Goal: Task Accomplishment & Management: Use online tool/utility

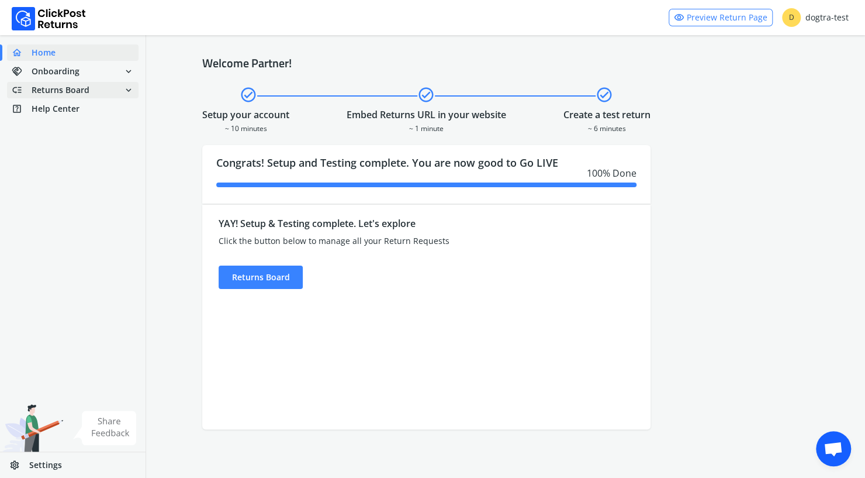
click at [68, 91] on span "Returns Board" at bounding box center [61, 90] width 58 height 12
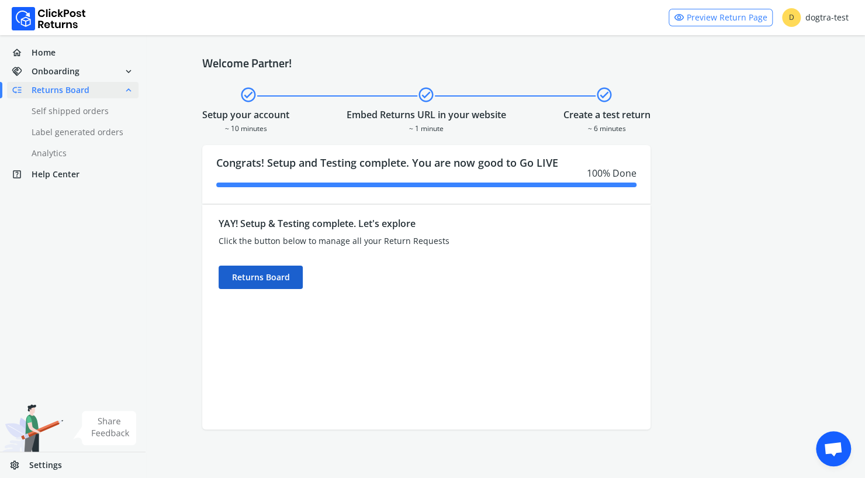
click at [261, 276] on div "Returns Board" at bounding box center [261, 276] width 84 height 23
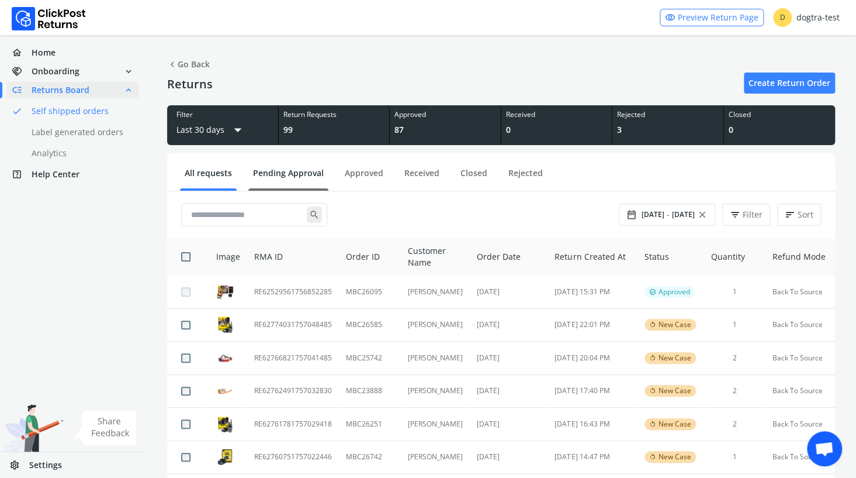
click at [288, 174] on link "Pending Approval" at bounding box center [288, 177] width 80 height 20
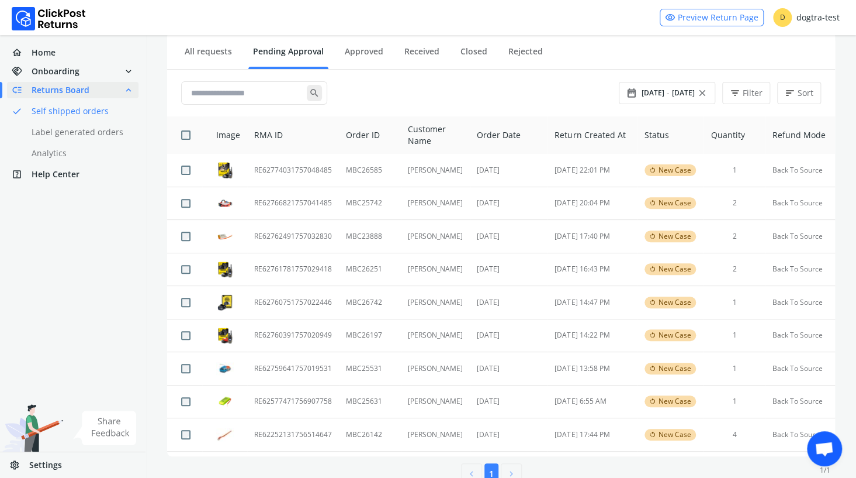
scroll to position [101, 0]
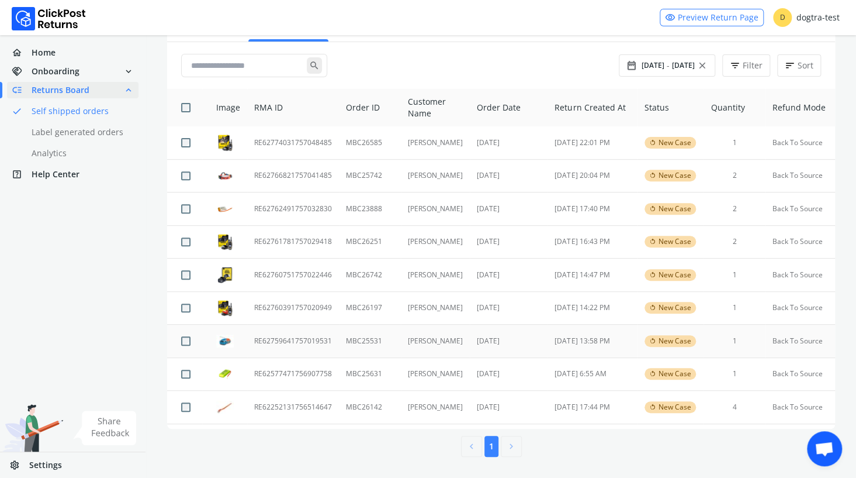
click at [294, 341] on td "RE62759641757019531" at bounding box center [293, 340] width 92 height 33
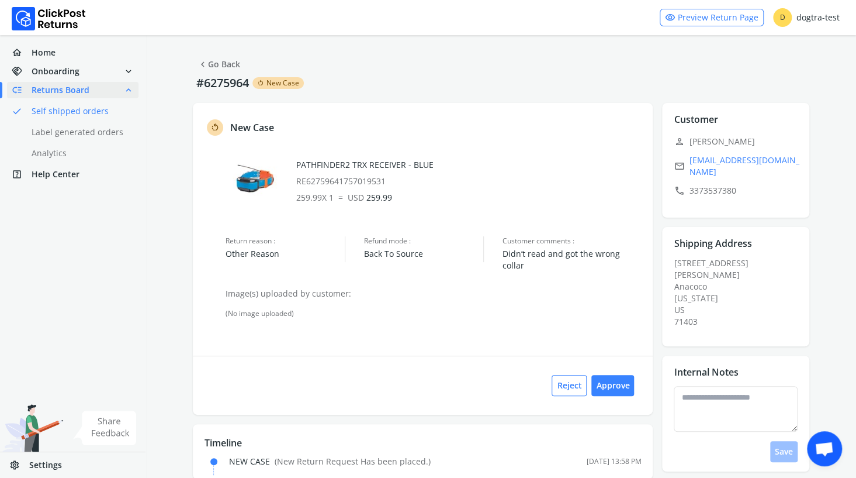
scroll to position [18, 0]
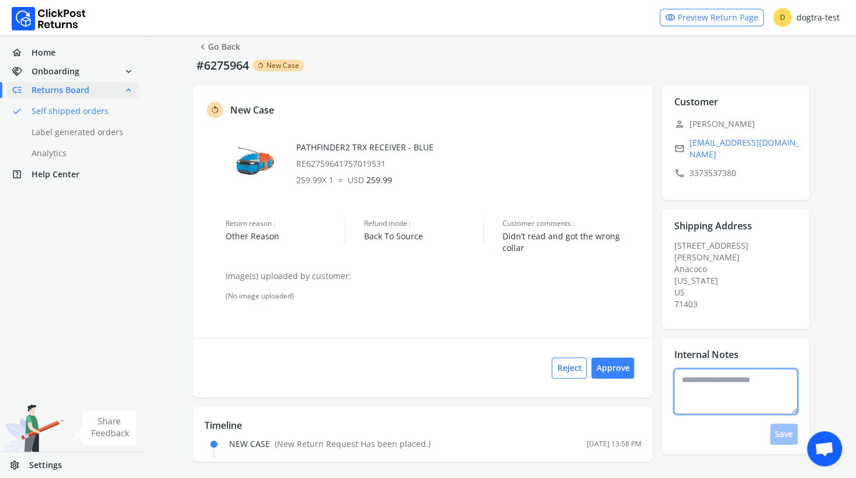
drag, startPoint x: 691, startPoint y: 366, endPoint x: 708, endPoint y: 359, distance: 18.1
click at [693, 368] on textarea at bounding box center [736, 391] width 124 height 46
type textarea "**********"
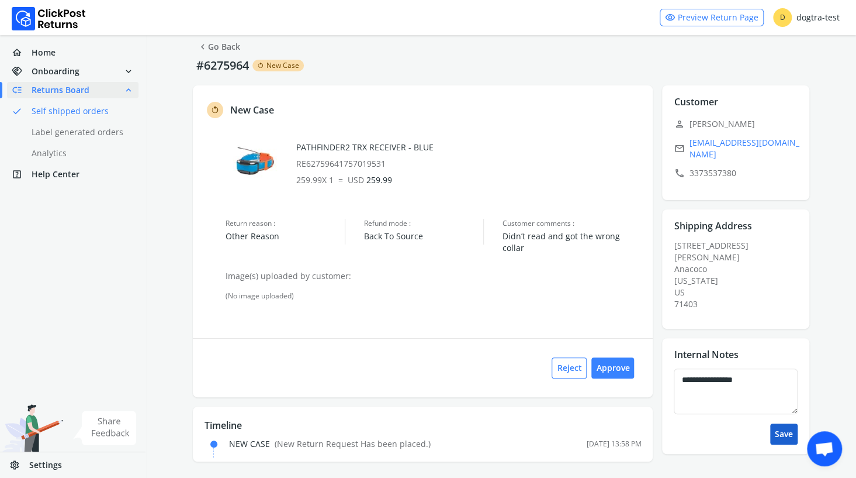
click at [784, 423] on button "Save" at bounding box center [783, 433] width 27 height 21
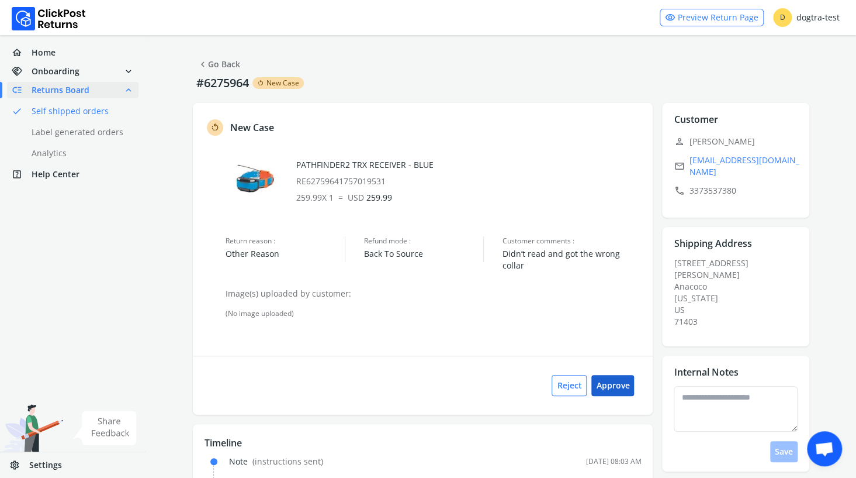
click at [610, 379] on button "Approve" at bounding box center [612, 385] width 43 height 21
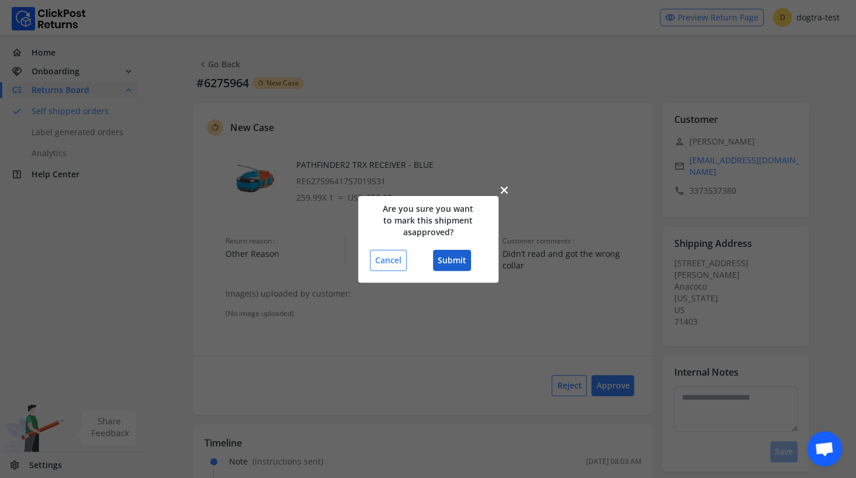
click at [451, 262] on button "Submit" at bounding box center [452, 260] width 38 height 21
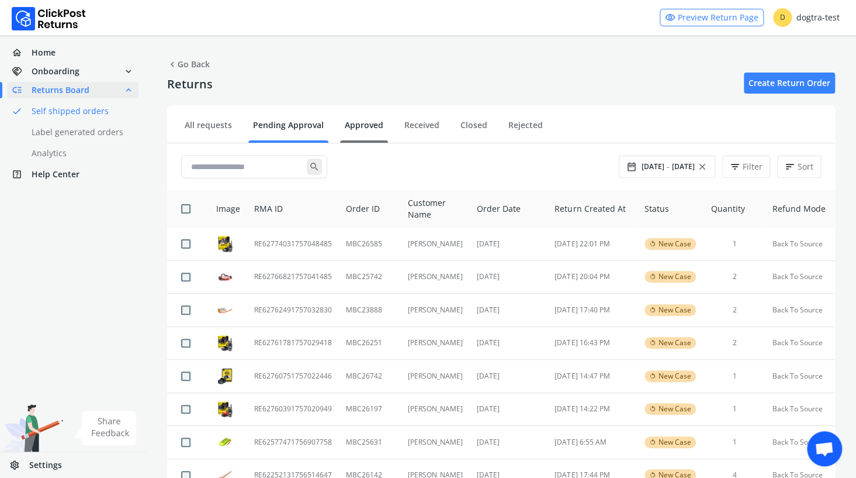
click at [364, 121] on link "Approved" at bounding box center [364, 129] width 48 height 20
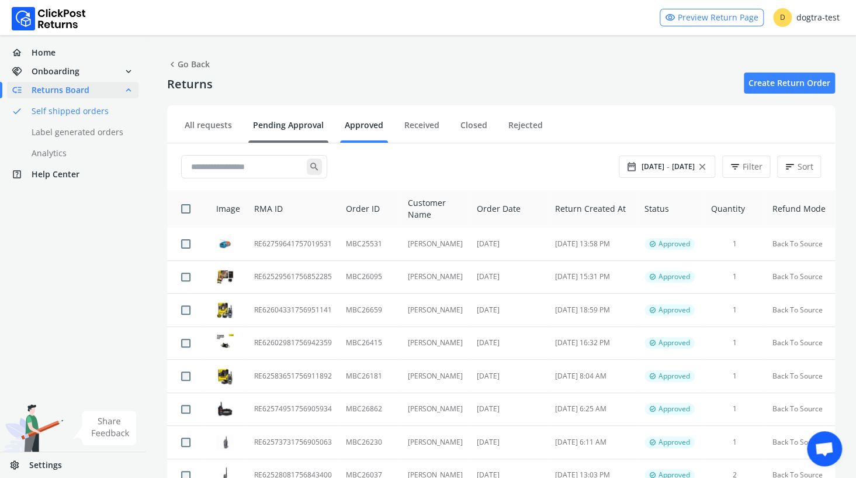
click at [296, 120] on link "Pending Approval" at bounding box center [288, 129] width 80 height 20
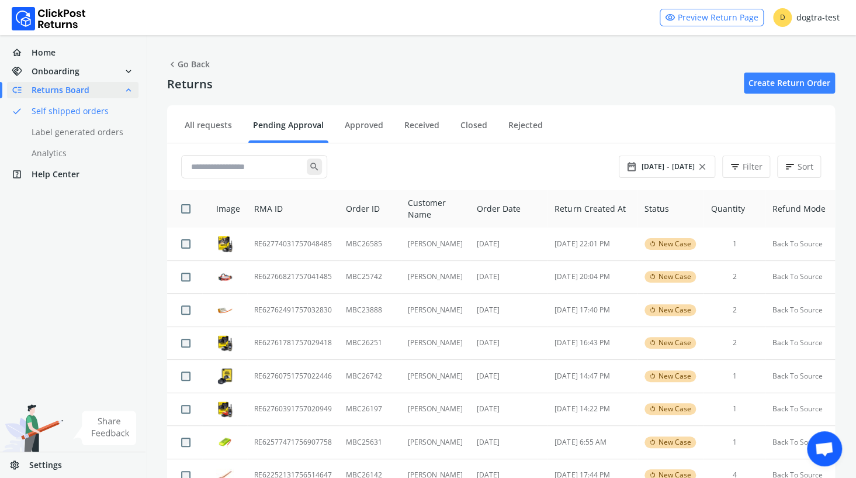
scroll to position [68, 0]
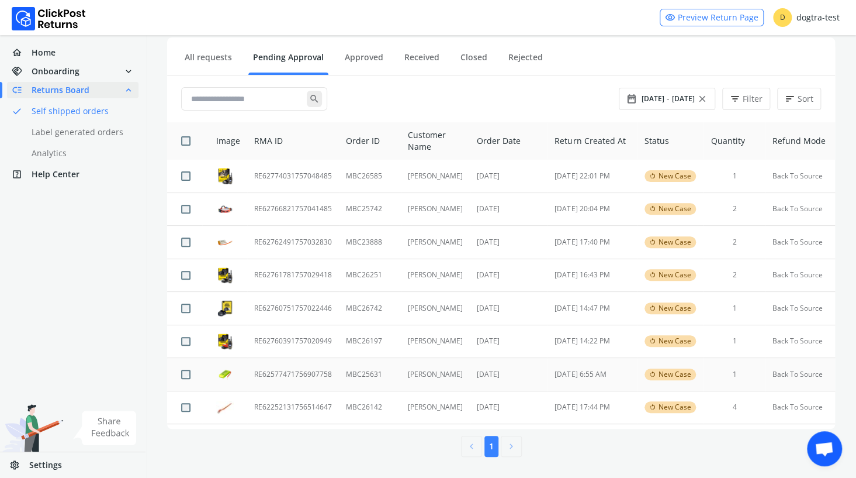
click at [297, 373] on td "RE62577471756907758" at bounding box center [293, 374] width 92 height 33
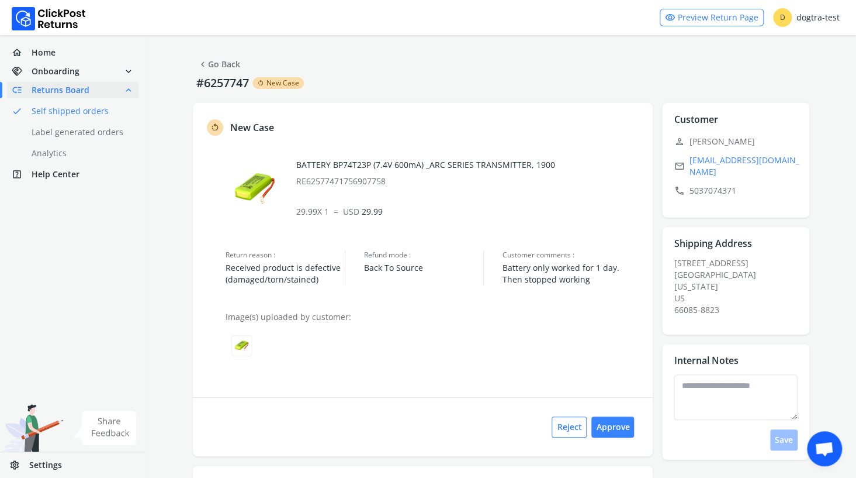
click at [222, 64] on link "chevron_left Go Back" at bounding box center [219, 64] width 43 height 16
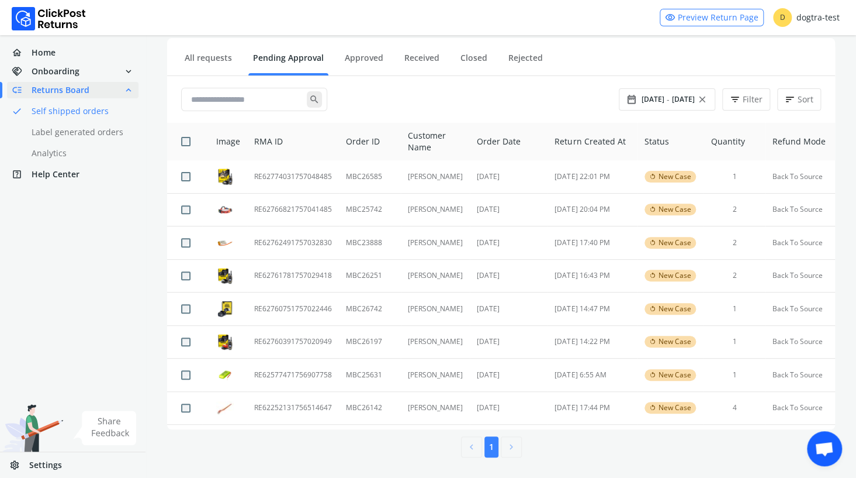
scroll to position [68, 0]
click at [271, 340] on td "RE62760391757020949" at bounding box center [293, 340] width 92 height 33
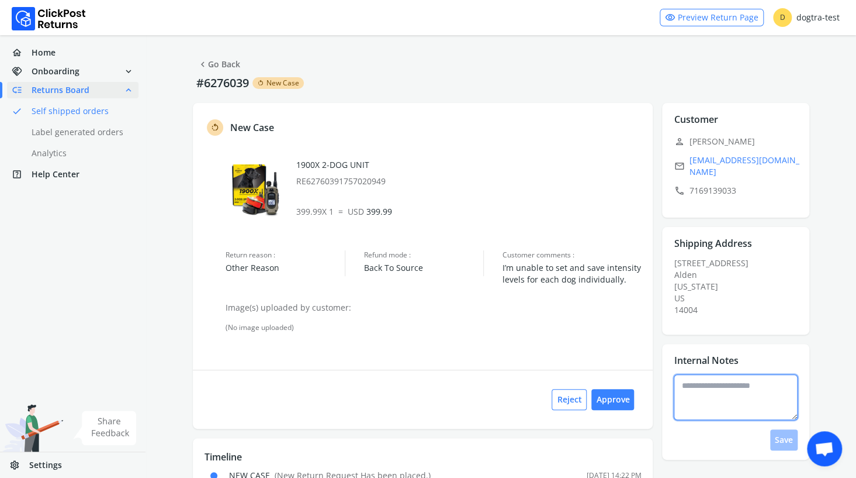
click at [698, 379] on textarea at bounding box center [736, 397] width 124 height 46
type textarea "**********"
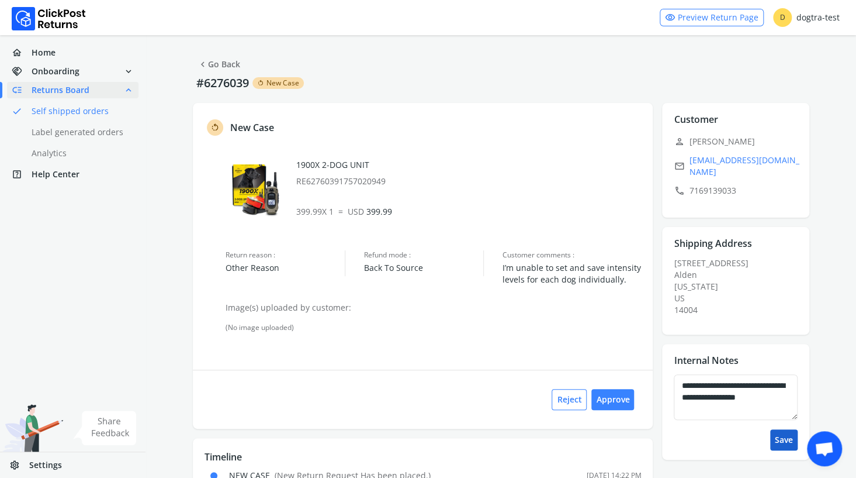
click at [784, 434] on button "Save" at bounding box center [783, 439] width 27 height 21
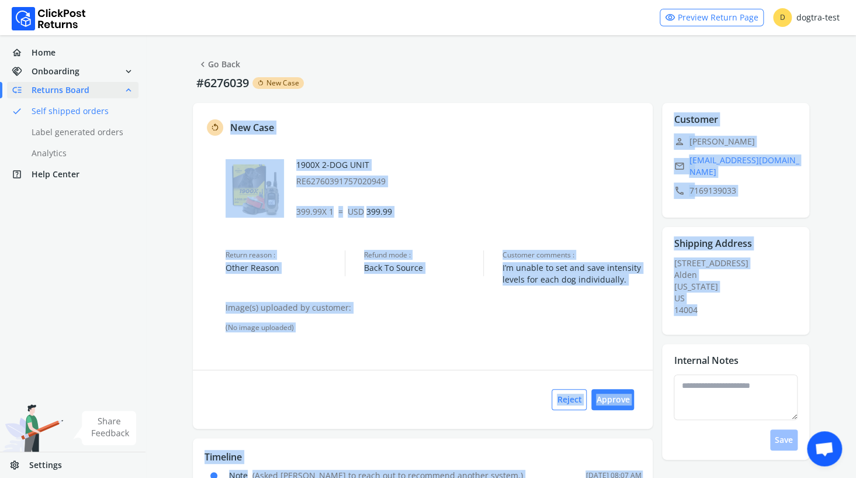
drag, startPoint x: 231, startPoint y: 126, endPoint x: 784, endPoint y: 326, distance: 588.7
click at [784, 326] on div "rotate_left New Case 1900X 2-DOG UNIT RE62760391757020949 399.99 X 1 = USD 399.…" at bounding box center [501, 314] width 617 height 423
drag, startPoint x: 784, startPoint y: 326, endPoint x: 684, endPoint y: 255, distance: 122.8
copy div "New Case 1900X 2-DOG UNIT RE62760391757020949 399.99 X 1 = USD 399.99 Return re…"
click at [224, 61] on link "chevron_left Go Back" at bounding box center [219, 64] width 43 height 16
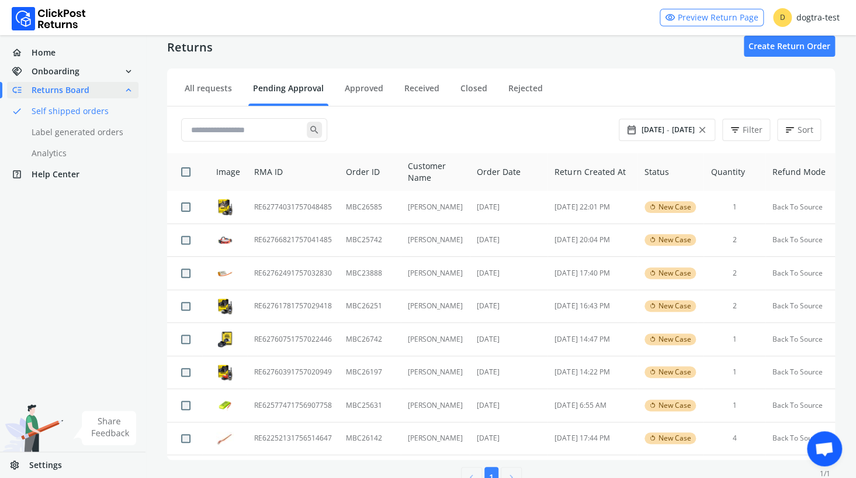
scroll to position [68, 0]
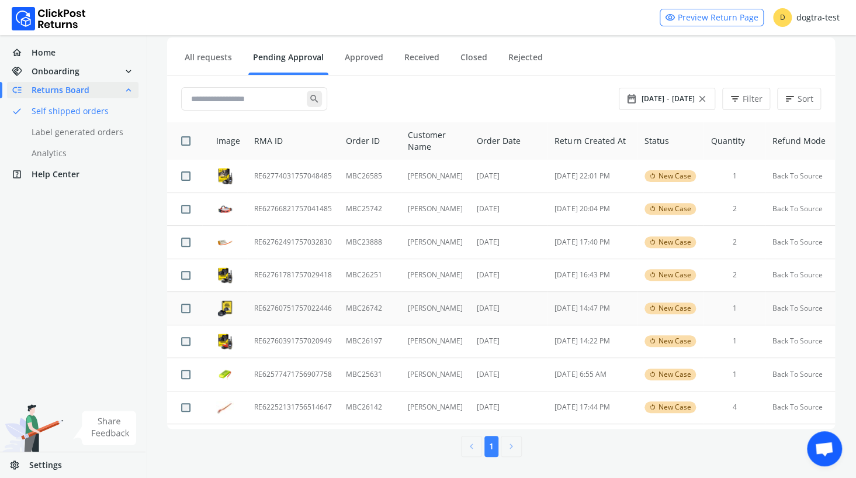
click at [275, 305] on td "RE62760751757022446" at bounding box center [293, 308] width 92 height 33
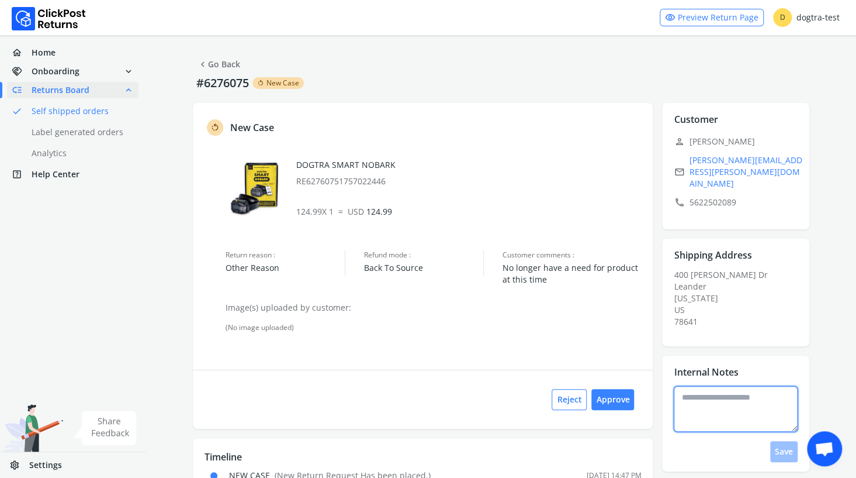
click at [698, 386] on textarea at bounding box center [736, 409] width 124 height 46
type textarea "**********"
click at [785, 441] on button "Save" at bounding box center [783, 451] width 27 height 21
click at [614, 399] on button "Approve" at bounding box center [612, 399] width 43 height 21
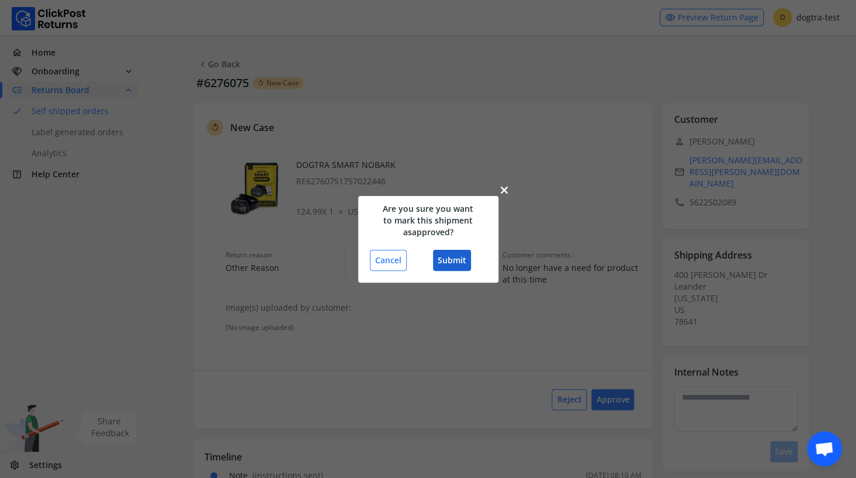
click at [465, 266] on button "Submit" at bounding box center [452, 260] width 38 height 21
click at [456, 261] on button "Submit" at bounding box center [452, 260] width 38 height 21
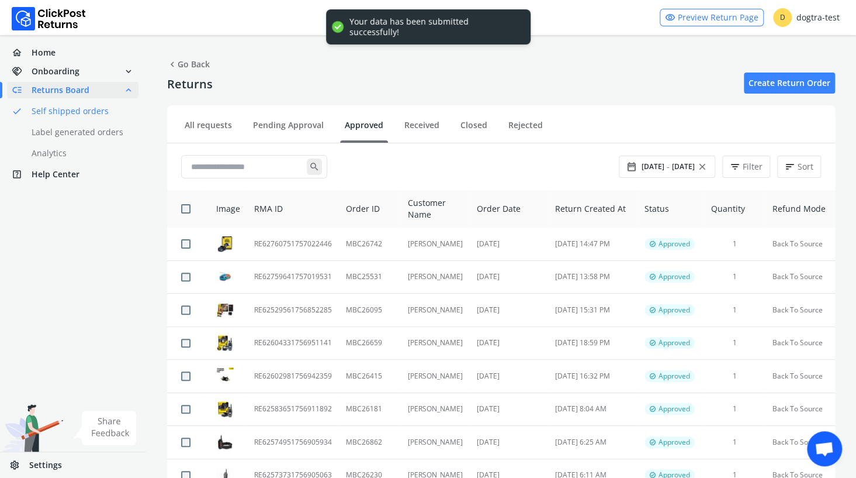
click at [360, 120] on link "Approved" at bounding box center [364, 129] width 48 height 20
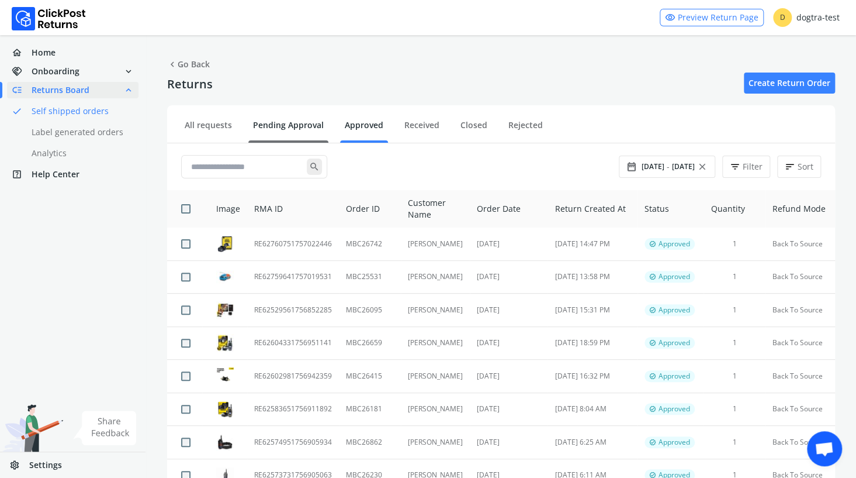
click at [259, 129] on link "Pending Approval" at bounding box center [288, 129] width 80 height 20
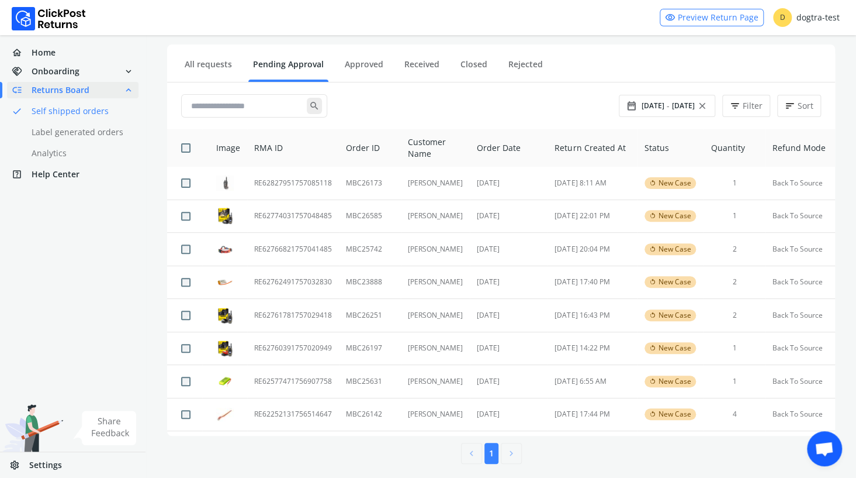
scroll to position [68, 0]
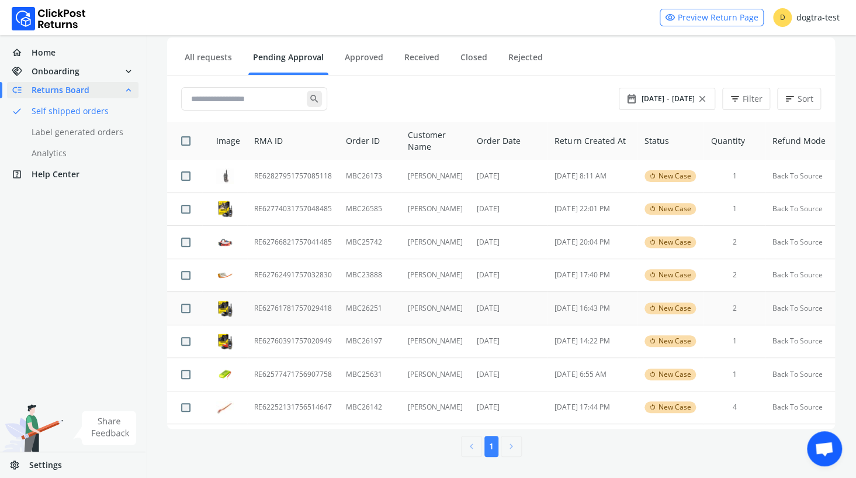
click at [305, 307] on td "RE62761781757029418" at bounding box center [293, 308] width 92 height 33
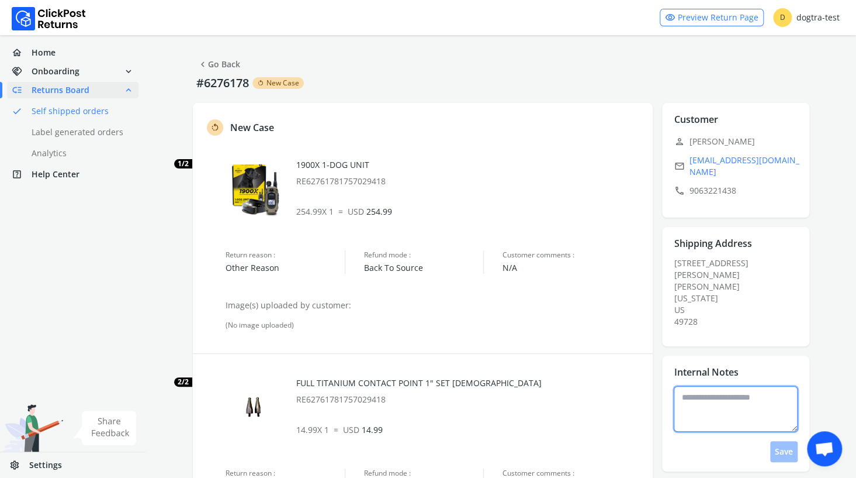
drag, startPoint x: 707, startPoint y: 393, endPoint x: 712, endPoint y: 393, distance: 5.9
click at [707, 393] on textarea at bounding box center [736, 409] width 124 height 46
type textarea "**********"
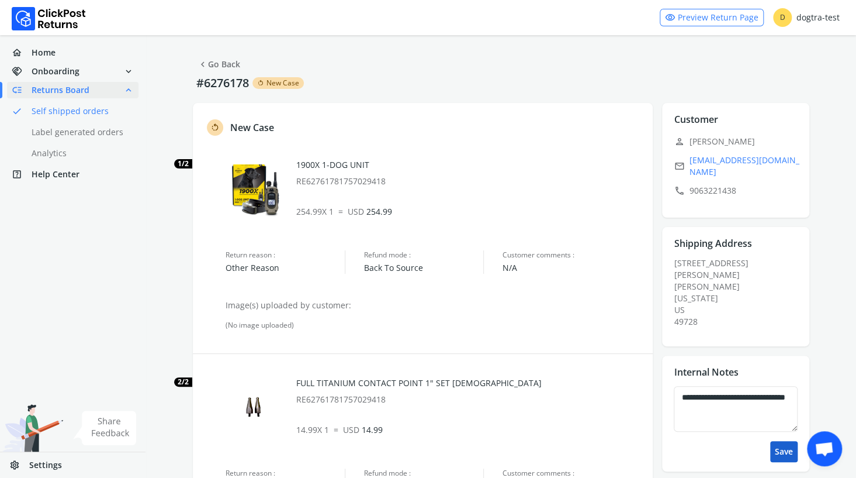
click at [781, 441] on button "Save" at bounding box center [783, 451] width 27 height 21
click at [225, 63] on link "chevron_left Go Back" at bounding box center [219, 64] width 43 height 16
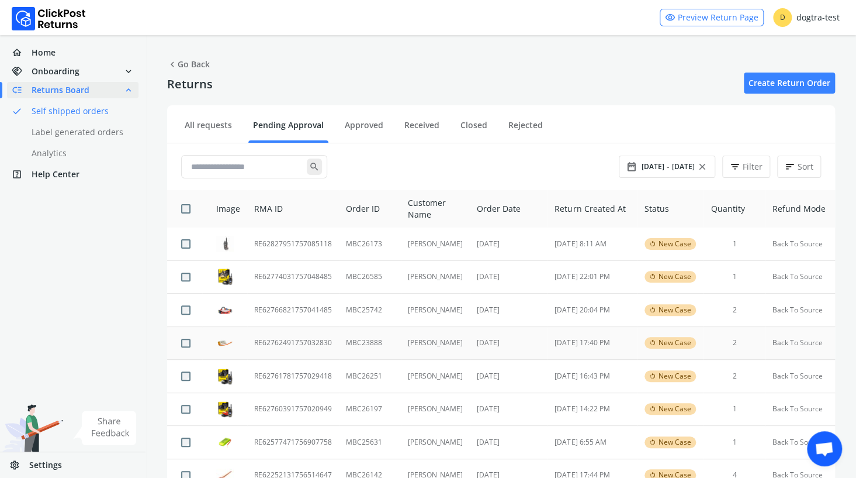
click at [307, 342] on td "RE62762491757032830" at bounding box center [293, 342] width 92 height 33
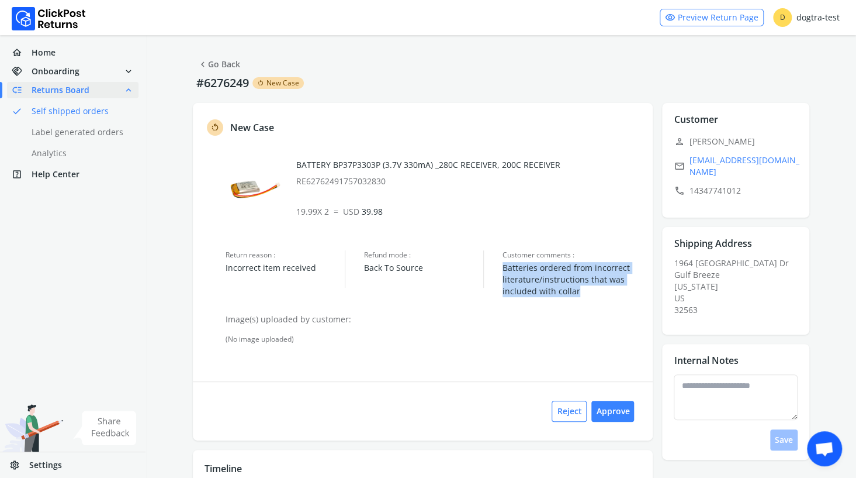
drag, startPoint x: 493, startPoint y: 265, endPoint x: 637, endPoint y: 296, distance: 147.1
click at [637, 296] on div "Return reason : Incorrect item received Refund mode : Back To Source Customer c…" at bounding box center [434, 273] width 416 height 47
drag, startPoint x: 637, startPoint y: 296, endPoint x: 552, endPoint y: 282, distance: 85.9
copy span "Batteries ordered from incorrect literature/instructions that was included with…"
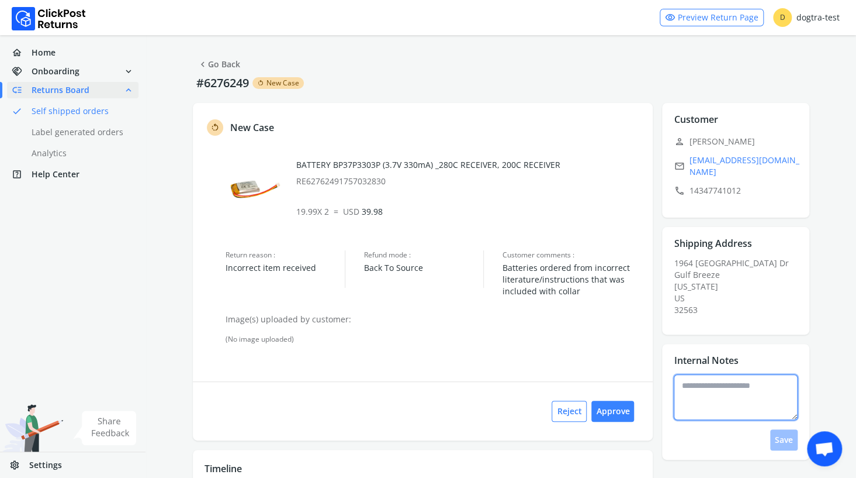
click at [719, 387] on textarea at bounding box center [736, 397] width 124 height 46
type textarea "**********"
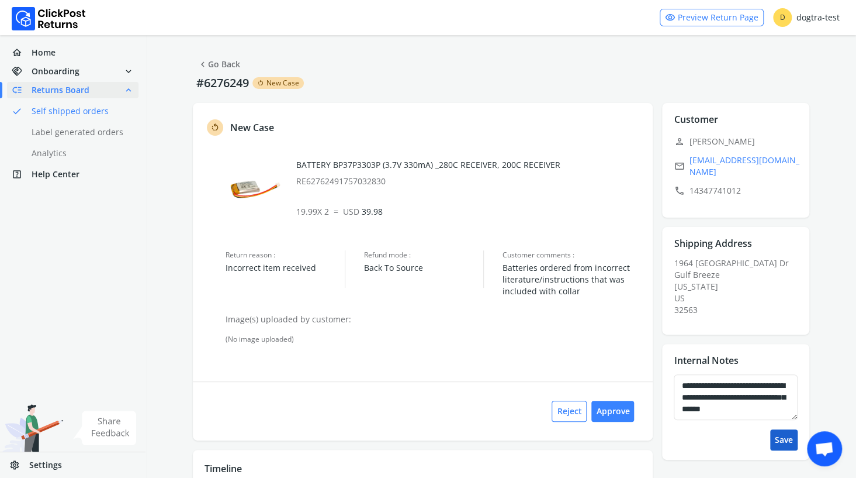
click at [779, 431] on button "Save" at bounding box center [783, 439] width 27 height 21
click at [214, 63] on link "chevron_left Go Back" at bounding box center [219, 64] width 43 height 16
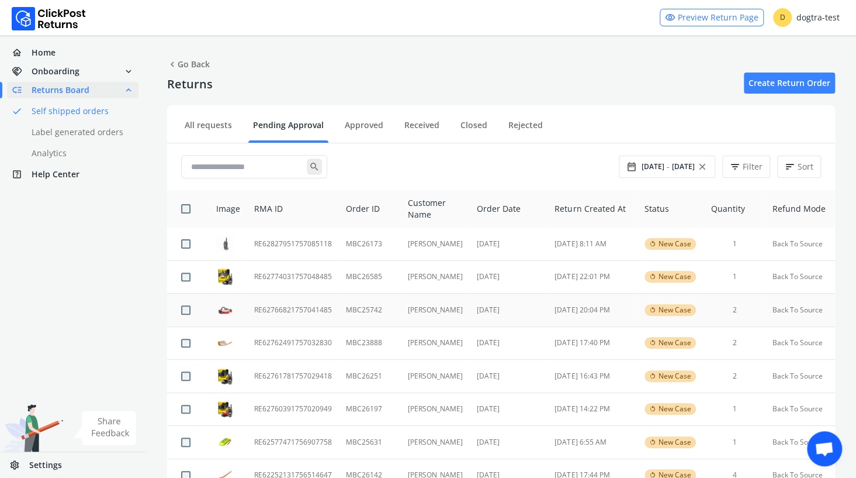
click at [294, 311] on td "RE62766821757041485" at bounding box center [293, 309] width 92 height 33
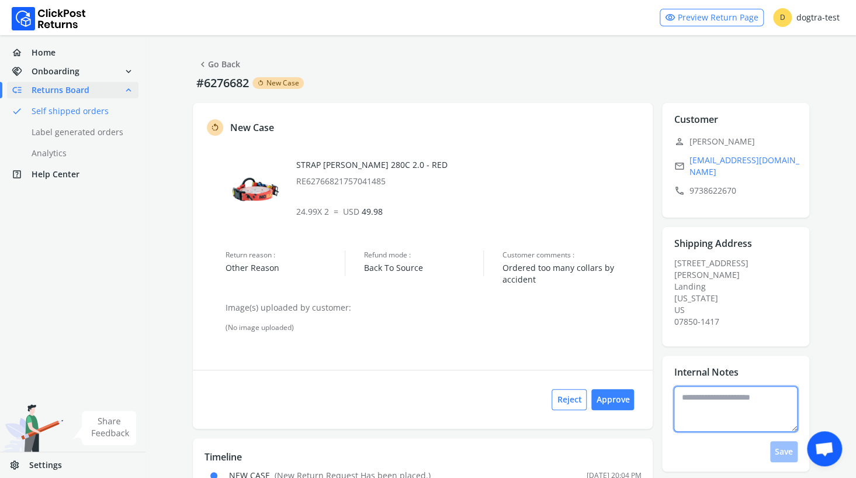
click at [732, 386] on textarea at bounding box center [736, 409] width 124 height 46
type textarea "**********"
click at [781, 441] on button "Save" at bounding box center [783, 451] width 27 height 21
click at [617, 400] on button "Approve" at bounding box center [612, 399] width 43 height 21
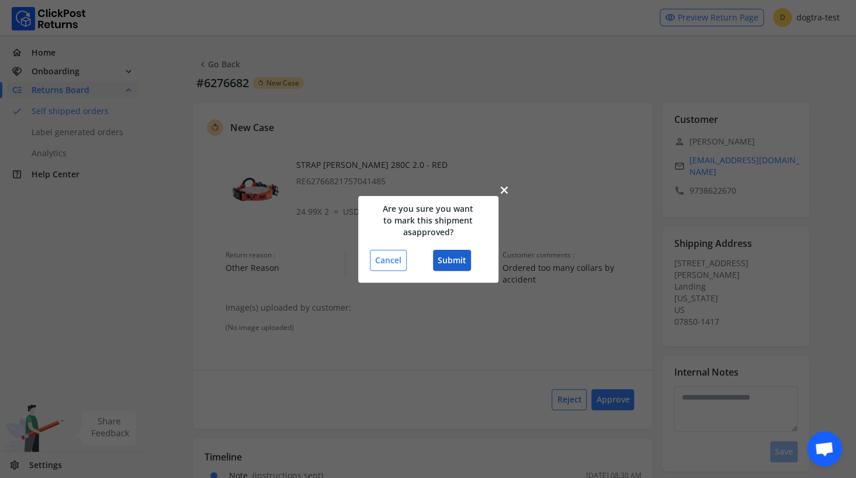
click at [447, 261] on button "Submit" at bounding box center [452, 260] width 38 height 21
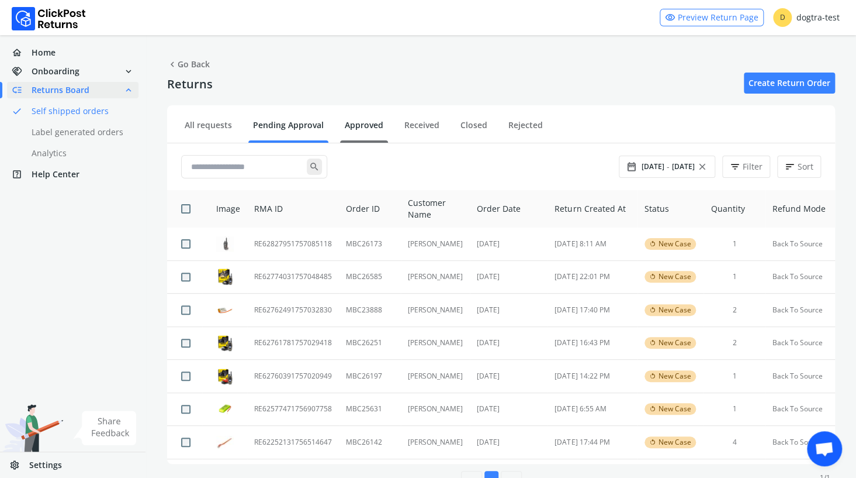
click at [348, 123] on link "Approved" at bounding box center [364, 129] width 48 height 20
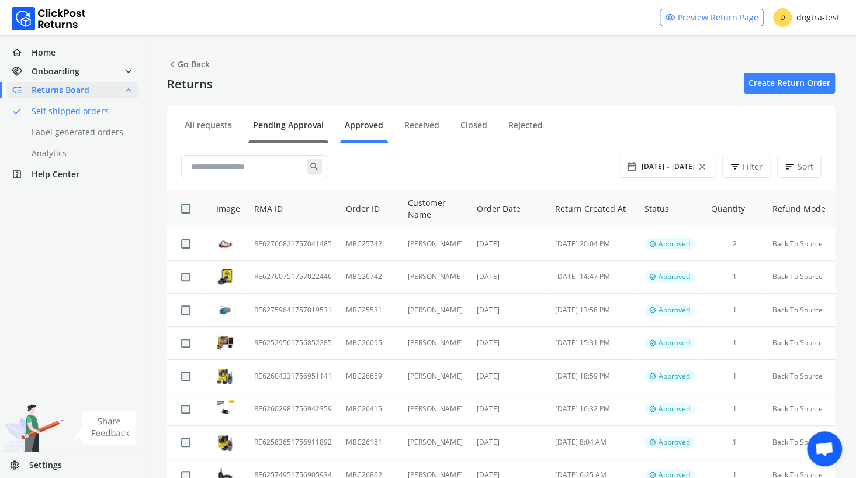
click at [260, 126] on link "Pending Approval" at bounding box center [288, 129] width 80 height 20
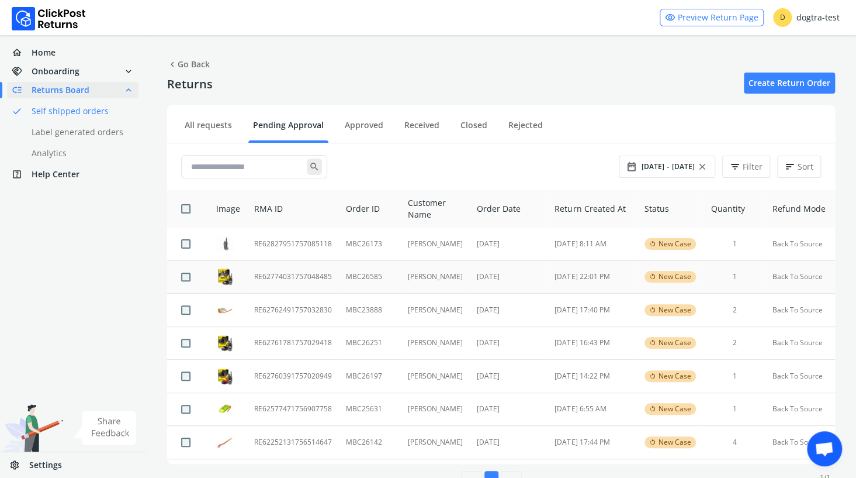
click at [303, 279] on td "RE62774031757048485" at bounding box center [293, 276] width 92 height 33
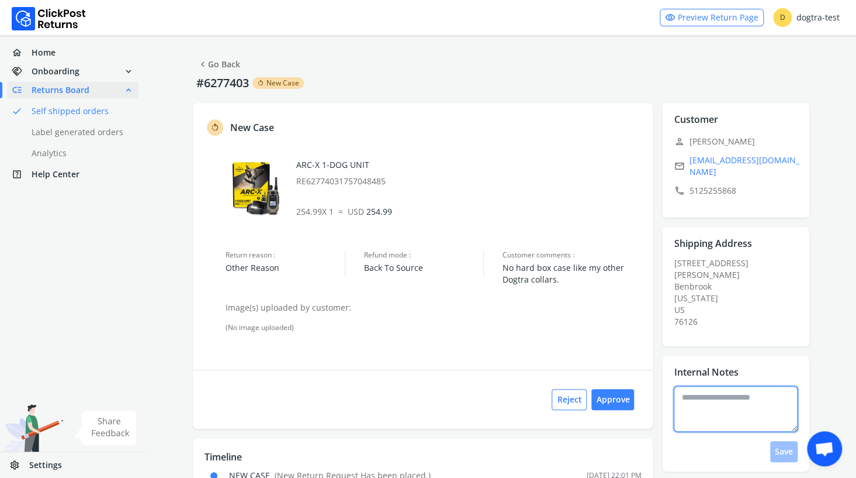
click at [697, 386] on textarea at bounding box center [736, 409] width 124 height 46
type textarea "**********"
click at [780, 441] on button "Save" at bounding box center [783, 451] width 27 height 21
click at [613, 399] on button "Approve" at bounding box center [612, 399] width 43 height 21
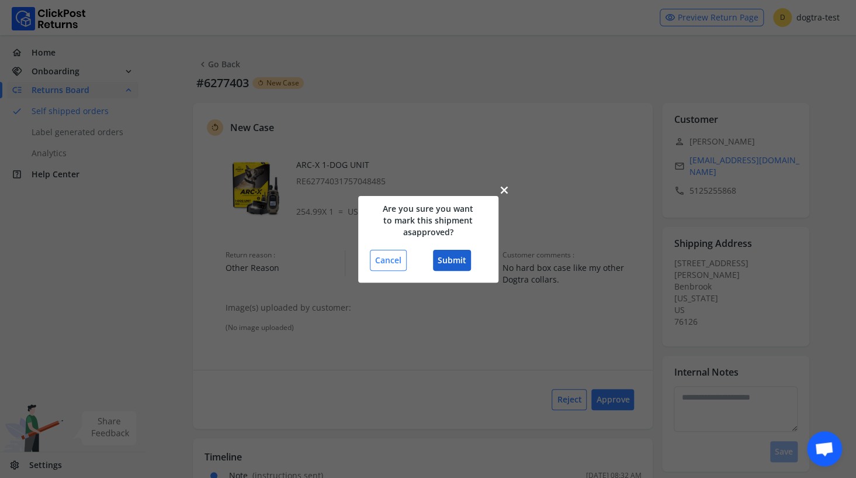
click at [455, 262] on button "Submit" at bounding box center [452, 260] width 38 height 21
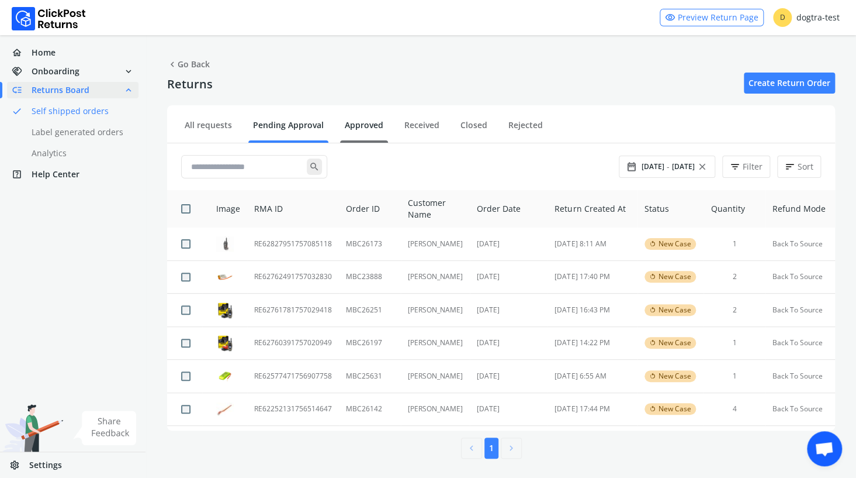
click at [366, 126] on link "Approved" at bounding box center [364, 129] width 48 height 20
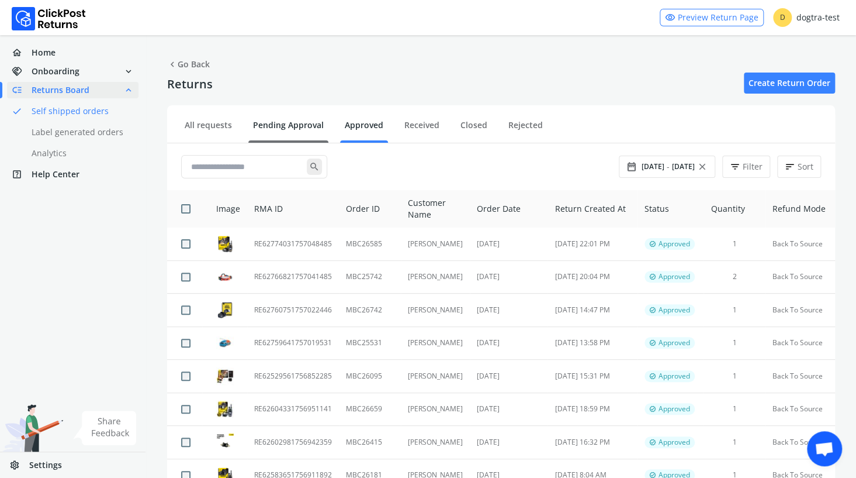
click at [279, 127] on link "Pending Approval" at bounding box center [288, 129] width 80 height 20
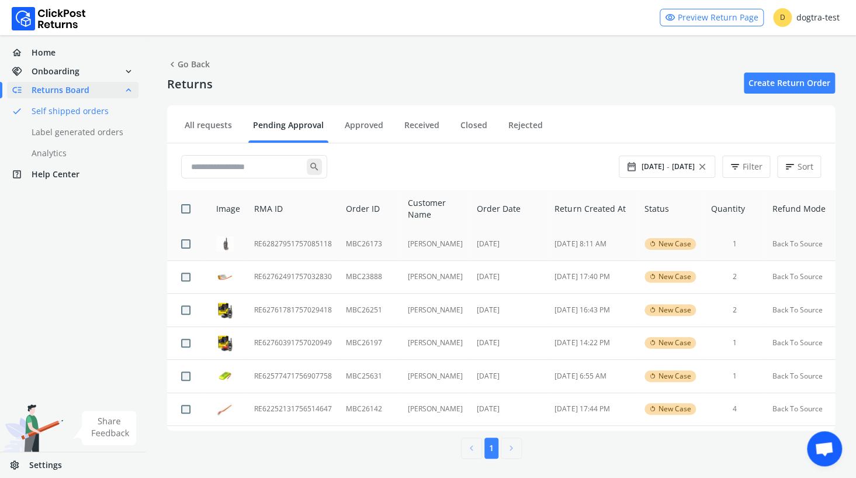
click at [264, 241] on td "RE62827951757085118" at bounding box center [293, 243] width 92 height 33
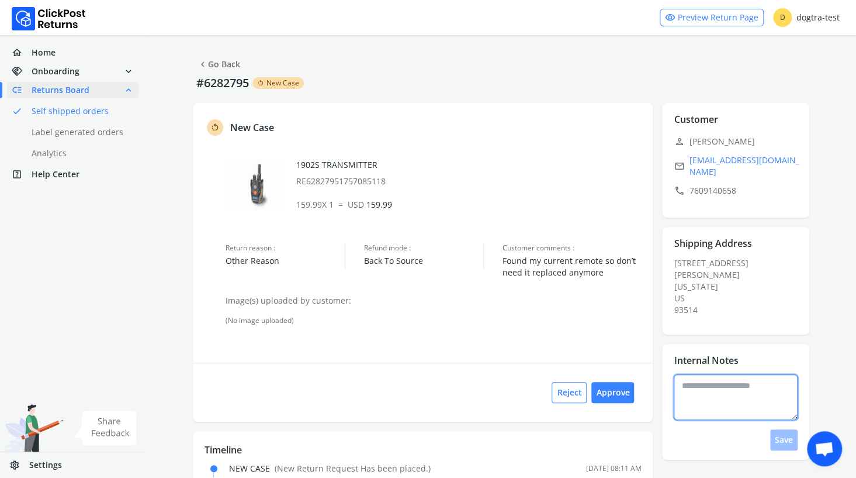
click at [723, 383] on textarea at bounding box center [736, 397] width 124 height 46
type textarea "**********"
click at [788, 429] on button "Save" at bounding box center [783, 439] width 27 height 21
click at [217, 67] on link "chevron_left Go Back" at bounding box center [219, 64] width 43 height 16
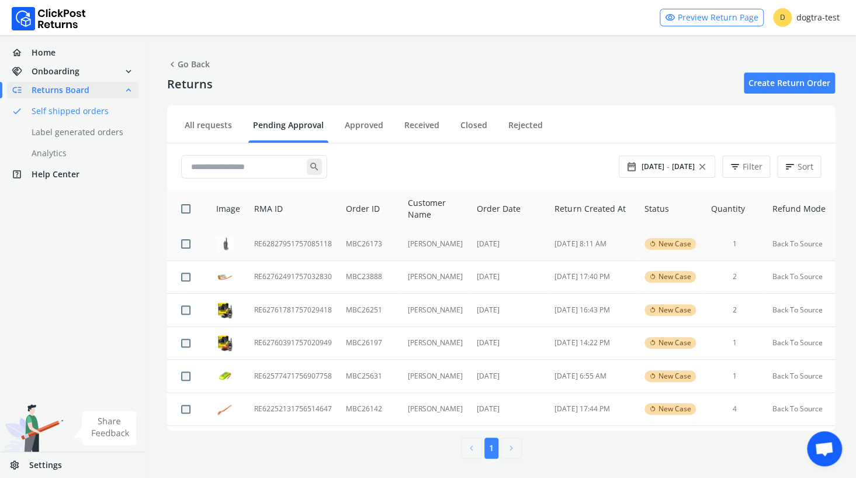
click at [276, 242] on td "RE62827951757085118" at bounding box center [293, 243] width 92 height 33
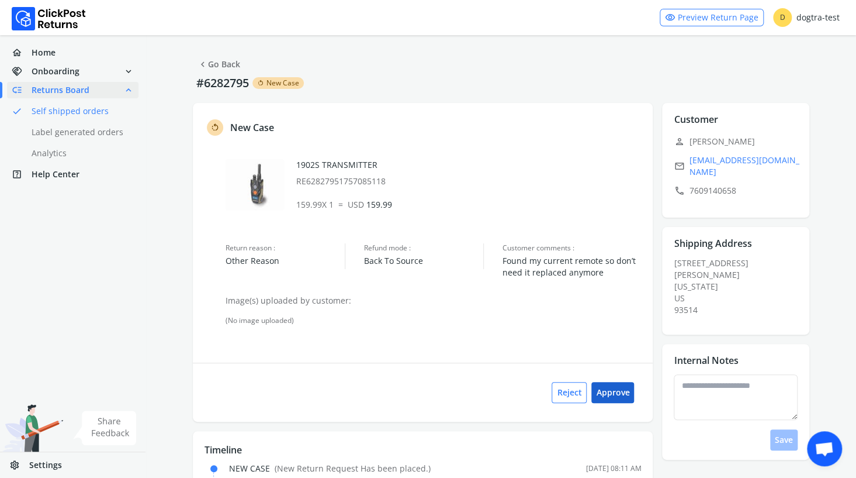
click at [613, 395] on button "Approve" at bounding box center [612, 392] width 43 height 21
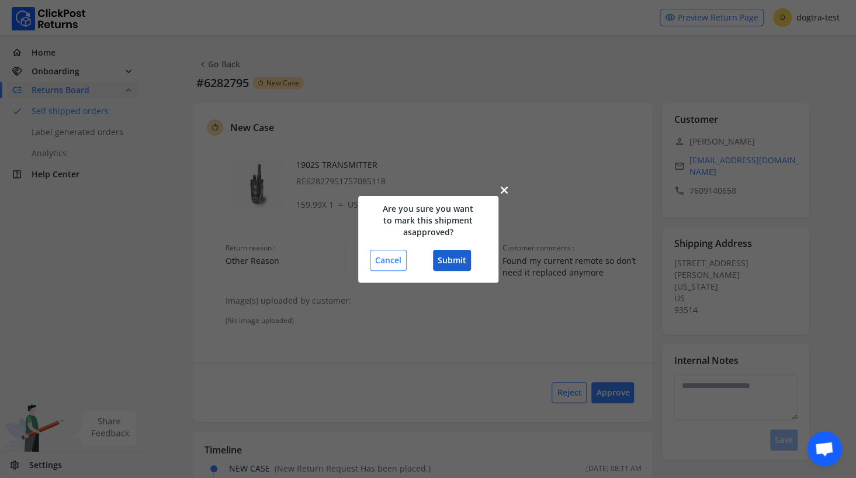
click at [454, 252] on button "Submit" at bounding box center [452, 260] width 38 height 21
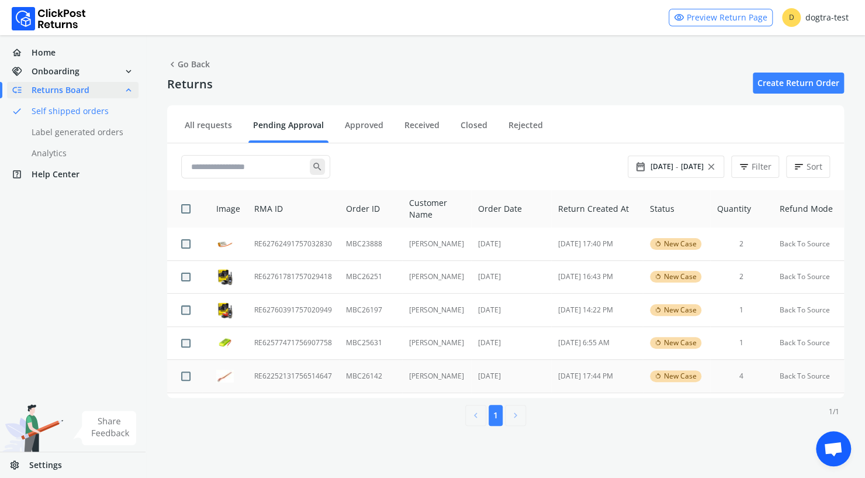
click at [290, 374] on td "RE62252131756514647" at bounding box center [293, 375] width 92 height 33
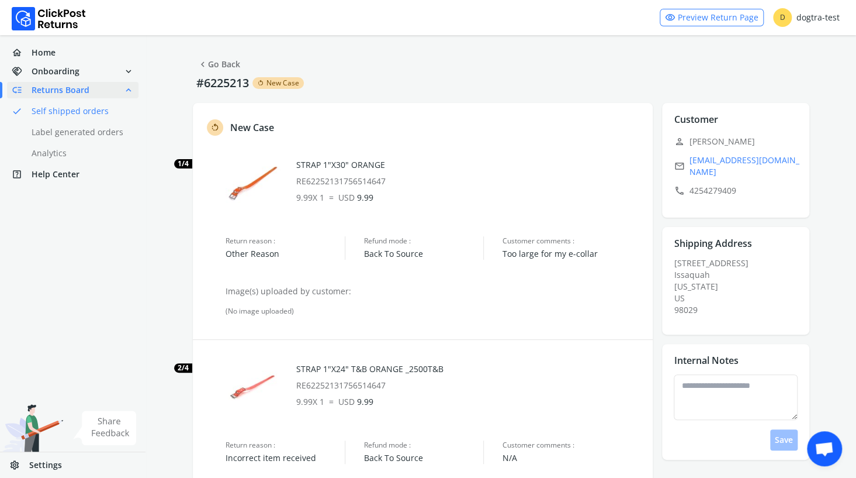
click at [223, 61] on link "chevron_left Go Back" at bounding box center [219, 64] width 43 height 16
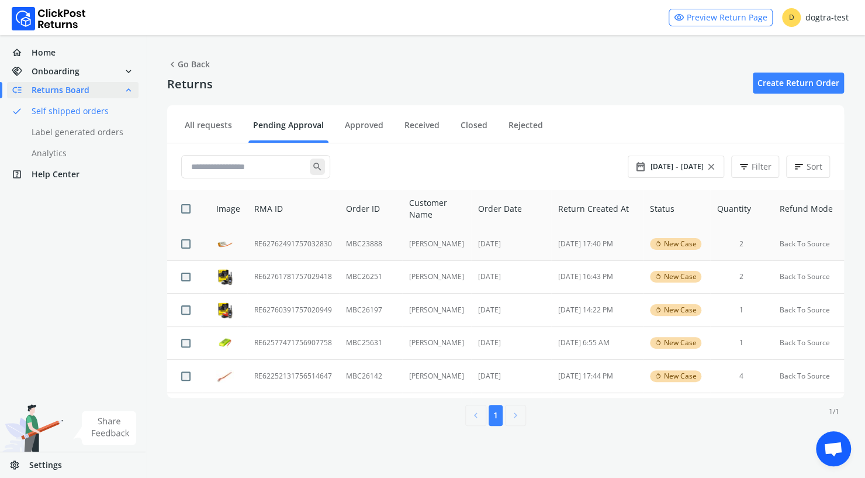
click at [296, 243] on td "RE62762491757032830" at bounding box center [293, 243] width 92 height 33
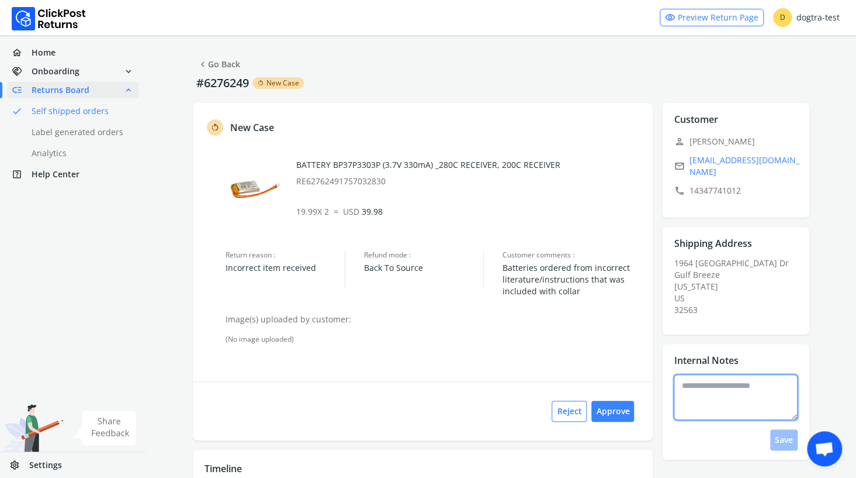
click at [695, 379] on textarea at bounding box center [736, 397] width 124 height 46
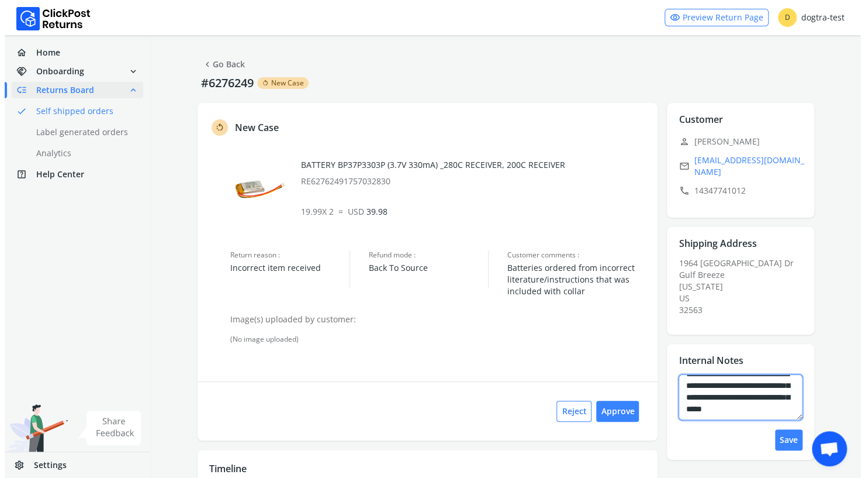
scroll to position [30, 0]
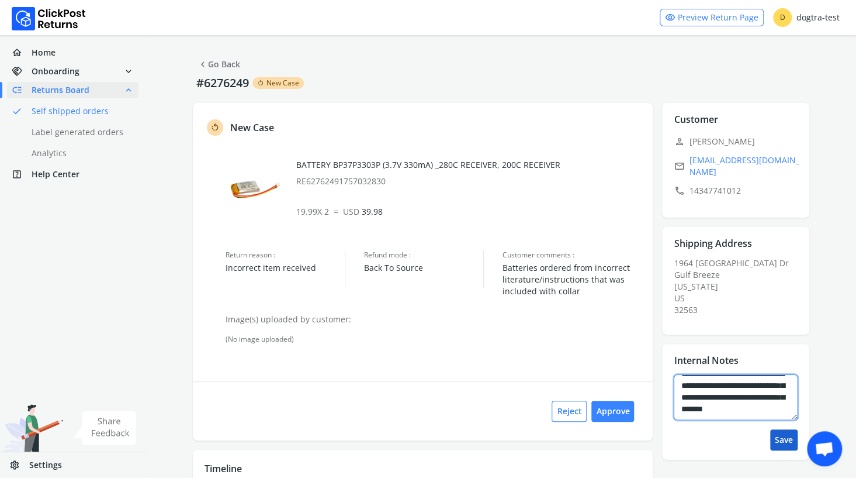
type textarea "**********"
click at [790, 431] on button "Save" at bounding box center [783, 439] width 27 height 21
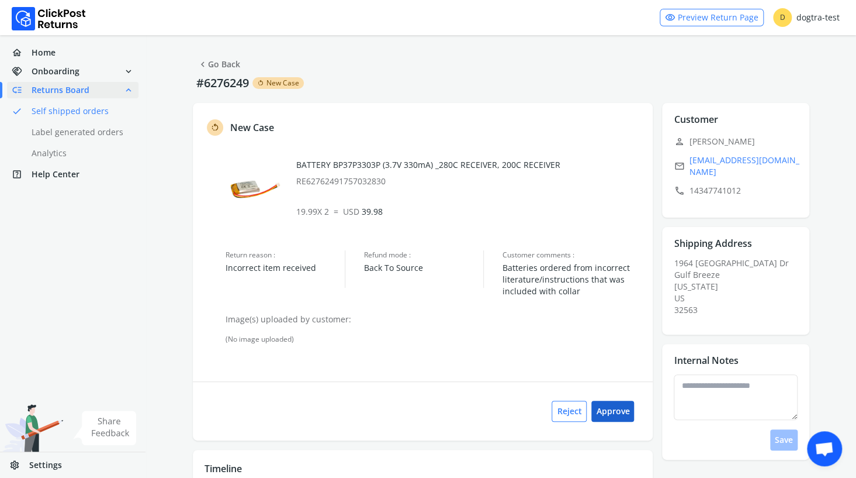
click at [603, 409] on button "Approve" at bounding box center [612, 410] width 43 height 21
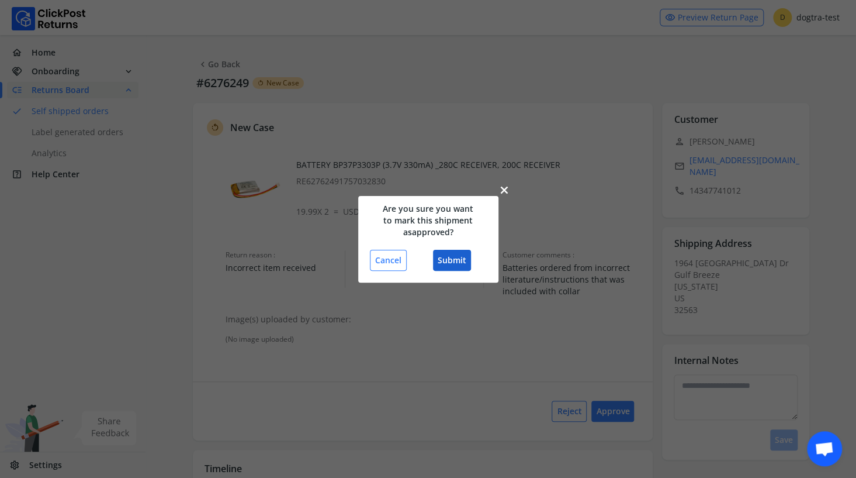
click at [452, 261] on button "Submit" at bounding box center [452, 260] width 38 height 21
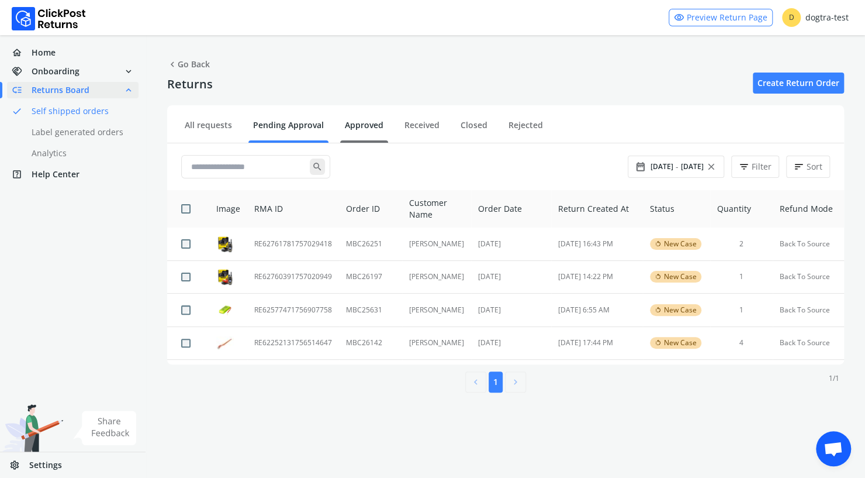
click at [368, 127] on link "Approved" at bounding box center [364, 129] width 48 height 20
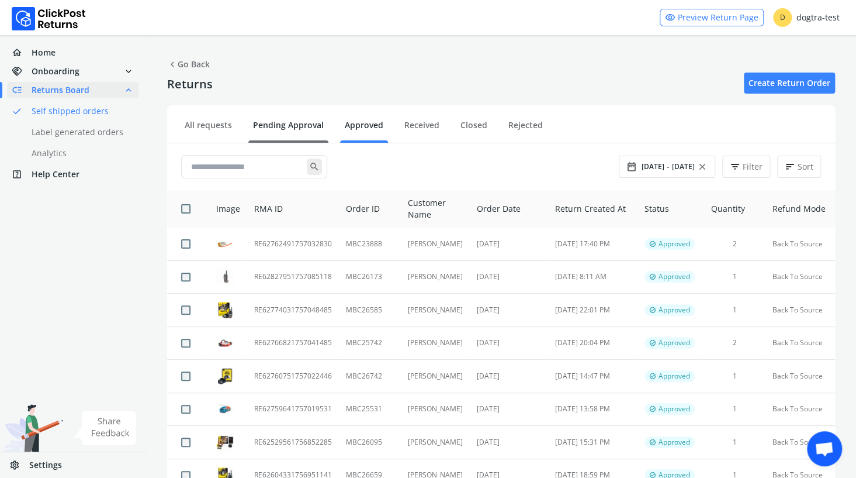
click at [304, 124] on link "Pending Approval" at bounding box center [288, 129] width 80 height 20
